Goal: Find specific page/section: Find specific page/section

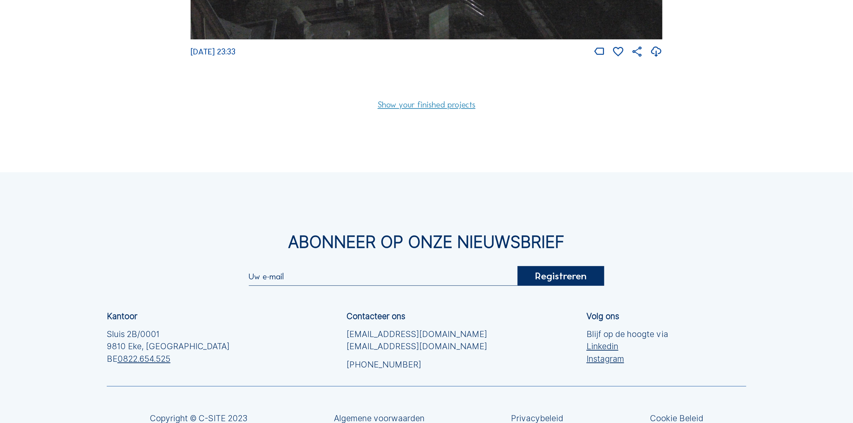
scroll to position [7135, 0]
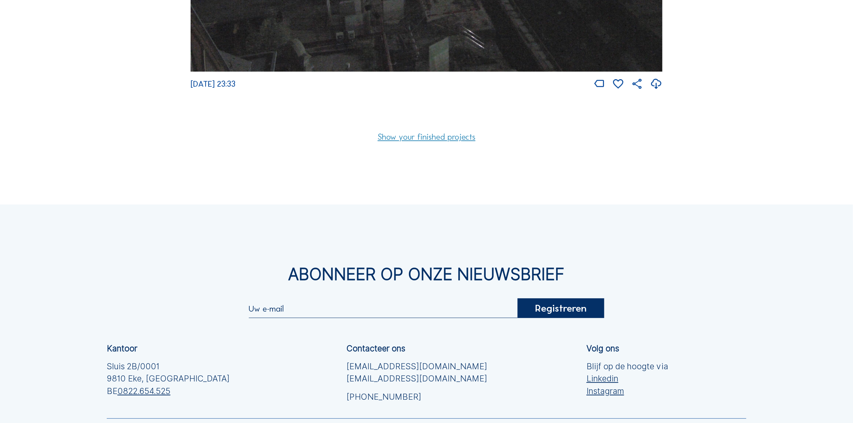
click at [414, 141] on link "Show your finished projects" at bounding box center [427, 137] width 98 height 8
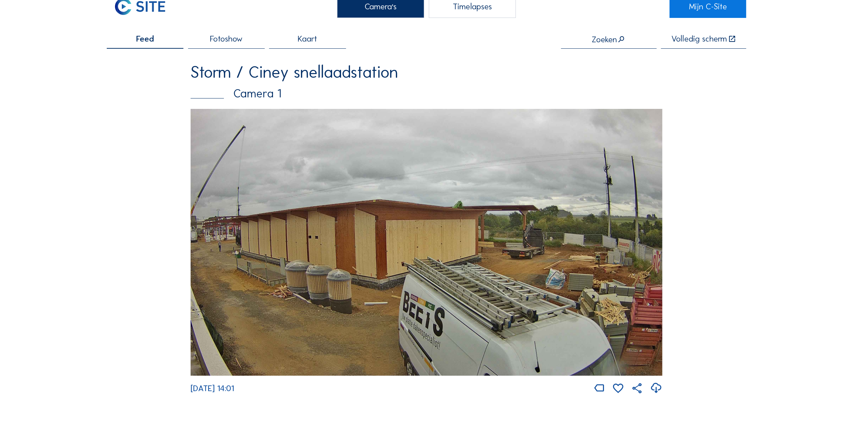
scroll to position [0, 0]
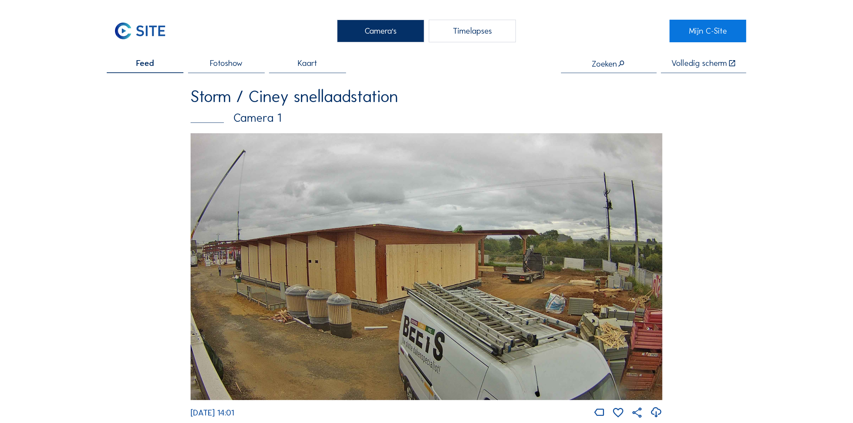
click at [616, 69] on div "Zoeken" at bounding box center [609, 66] width 96 height 14
click at [616, 66] on input "text" at bounding box center [609, 63] width 96 height 9
click at [605, 80] on div "Dumobi l / Kortrijk [GEOGRAPHIC_DATA]" at bounding box center [613, 79] width 85 height 6
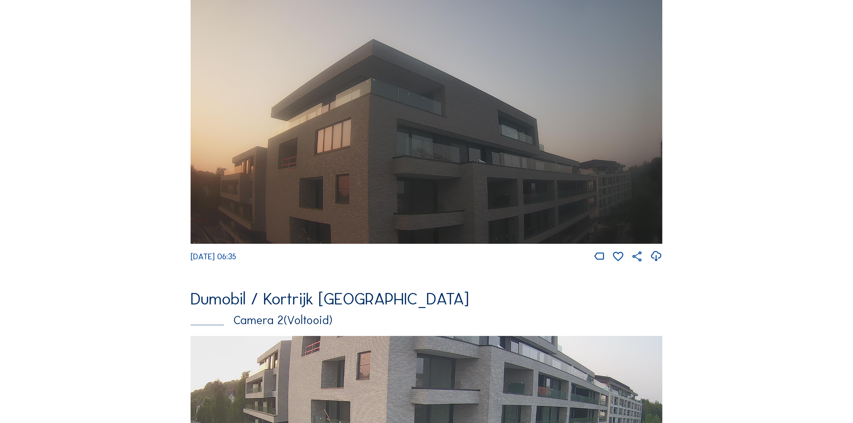
scroll to position [179, 0]
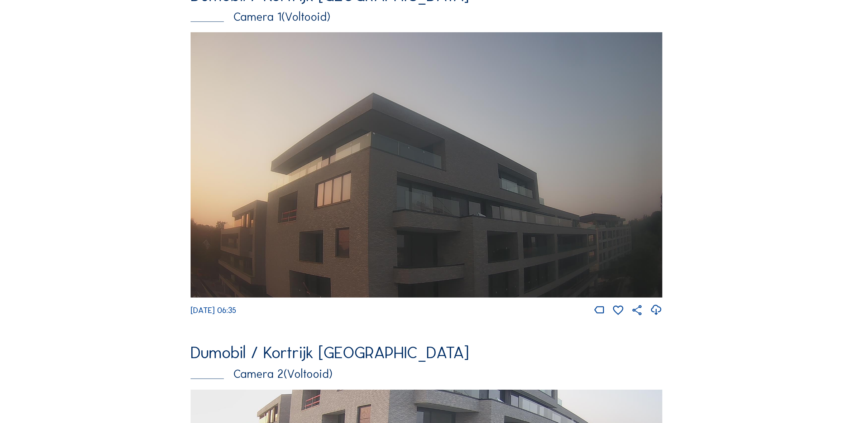
type input "Dumobil / Kortrijk [GEOGRAPHIC_DATA]"
drag, startPoint x: 101, startPoint y: 165, endPoint x: 90, endPoint y: 156, distance: 14.8
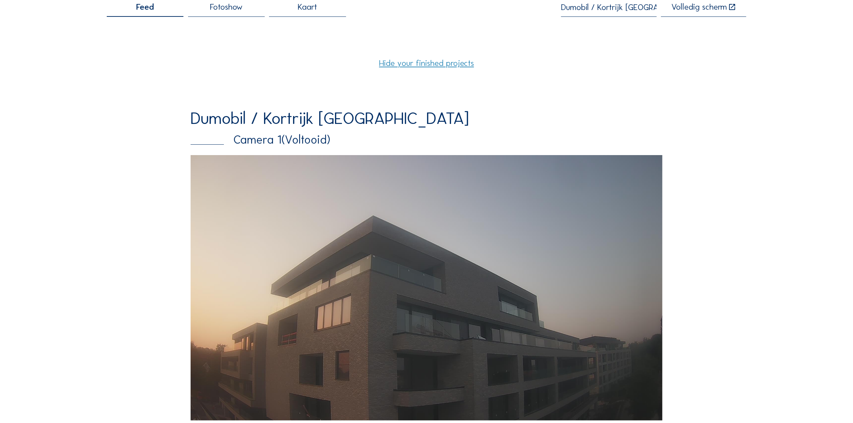
scroll to position [0, 0]
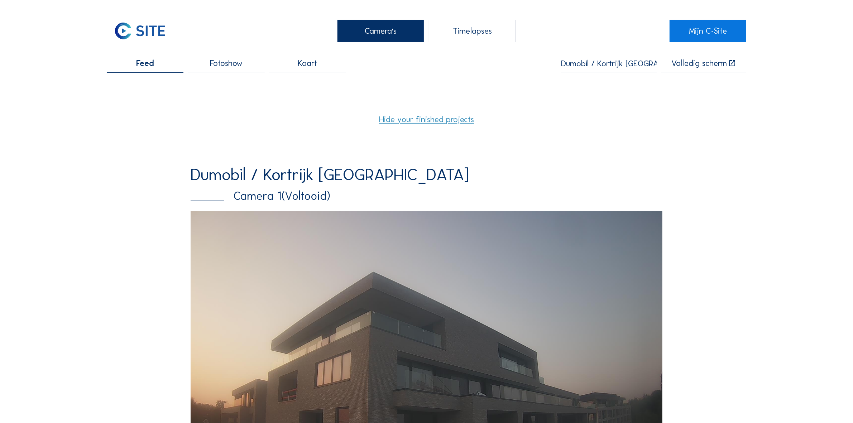
drag, startPoint x: 119, startPoint y: 167, endPoint x: 96, endPoint y: 148, distance: 29.5
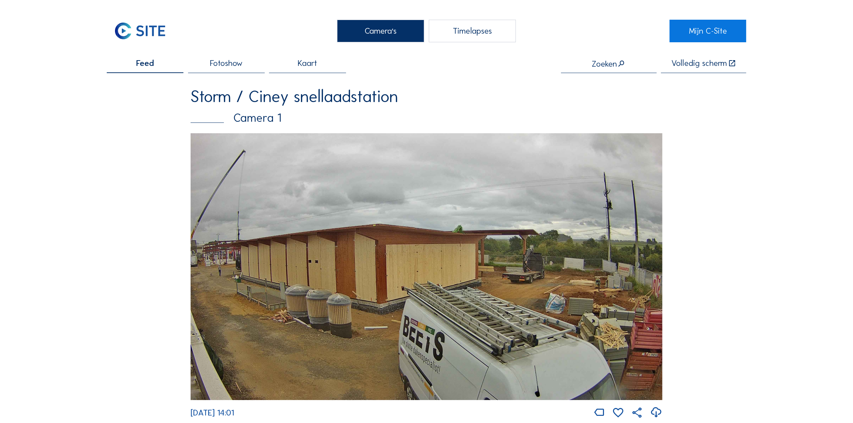
click at [604, 64] on input "text" at bounding box center [609, 63] width 96 height 9
click at [580, 78] on span "Interx" at bounding box center [577, 78] width 12 height 5
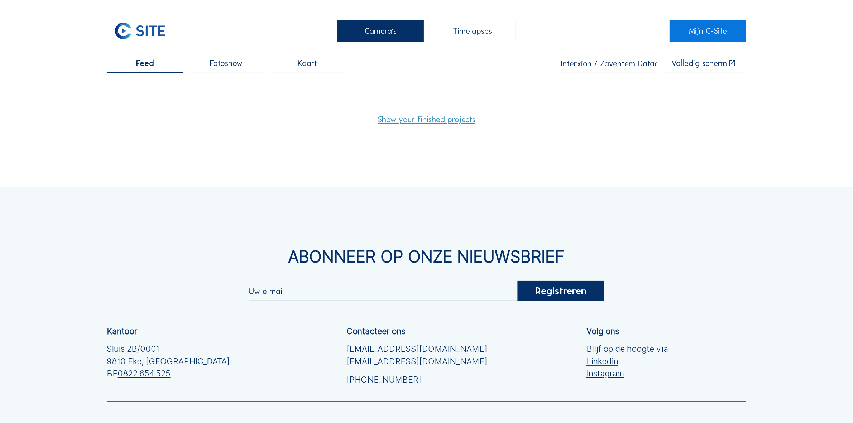
type input "Interxion / Zaventem Datacenter"
click at [422, 121] on link "Show your finished projects" at bounding box center [427, 119] width 98 height 8
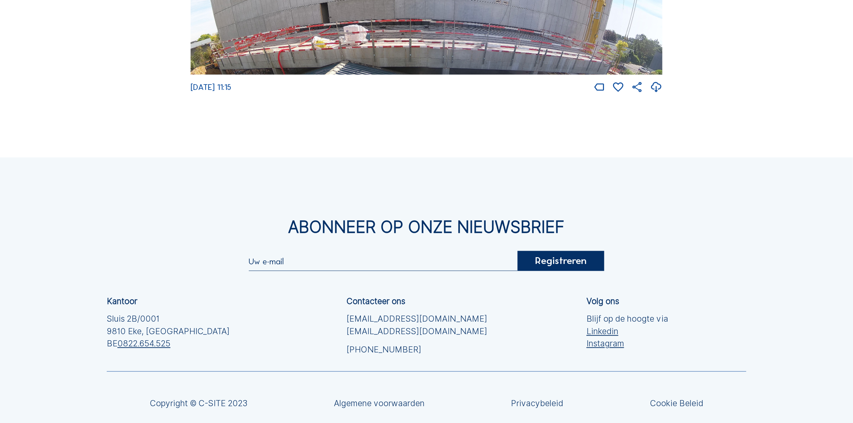
scroll to position [1635, 0]
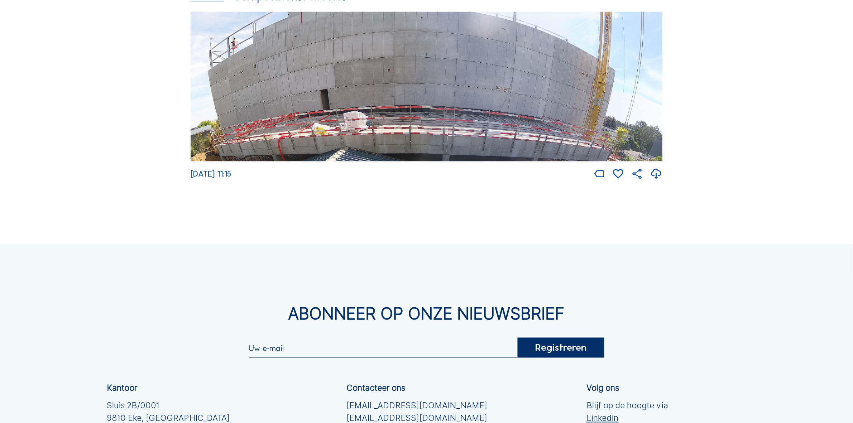
drag, startPoint x: 144, startPoint y: 168, endPoint x: 127, endPoint y: 162, distance: 17.7
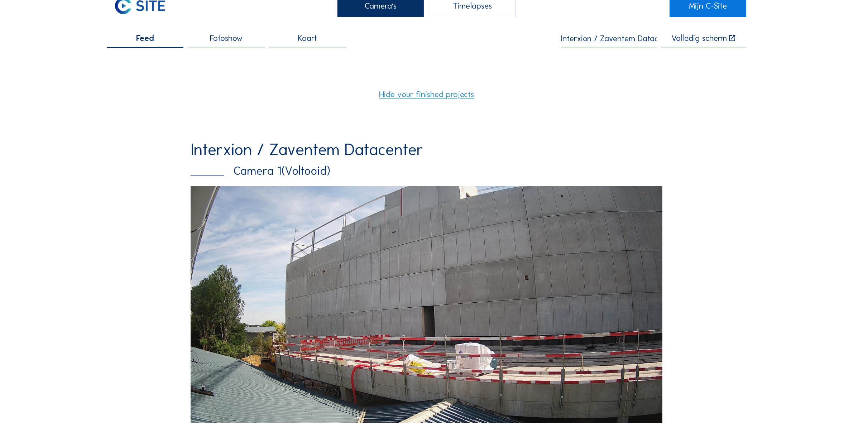
scroll to position [0, 0]
